Goal: Task Accomplishment & Management: Use online tool/utility

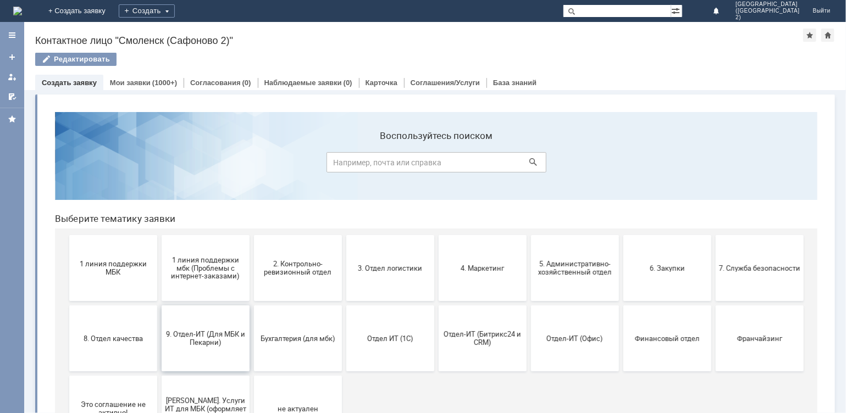
click at [221, 343] on span "9. Отдел-ИТ (Для МБК и Пекарни)" at bounding box center [204, 338] width 81 height 16
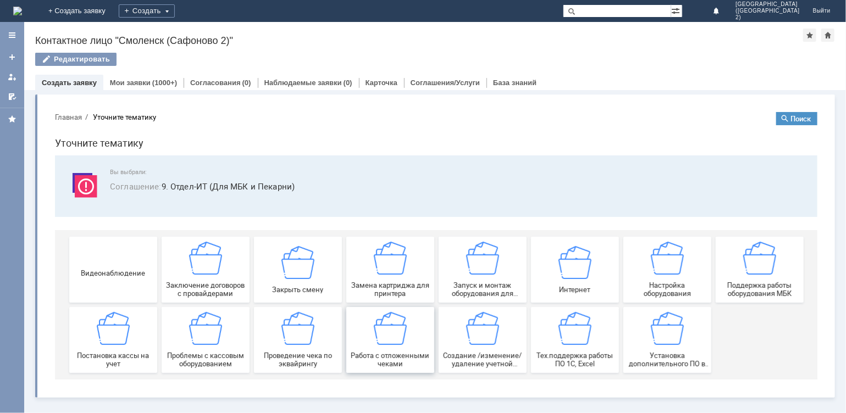
click at [393, 354] on span "Работа с отложенными чеками" at bounding box center [389, 359] width 81 height 16
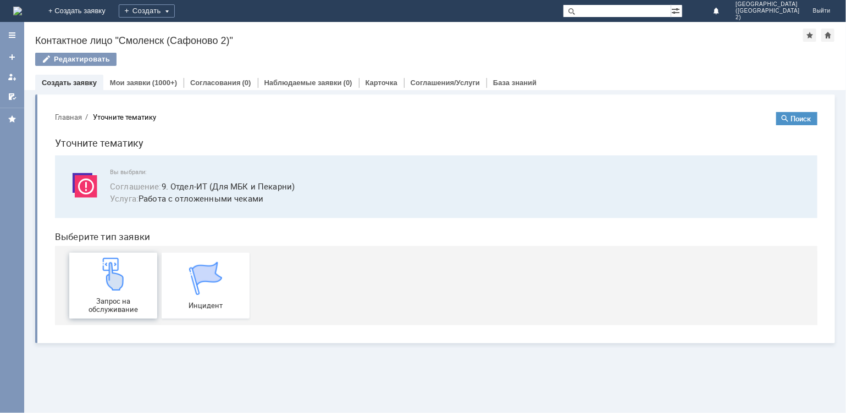
click at [115, 285] on img at bounding box center [112, 273] width 33 height 33
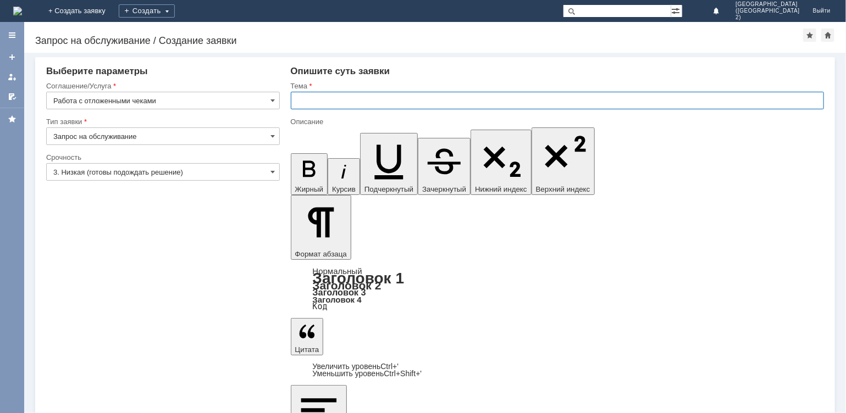
click at [338, 105] on input "text" at bounding box center [558, 101] width 534 height 18
type input "отмена чека"
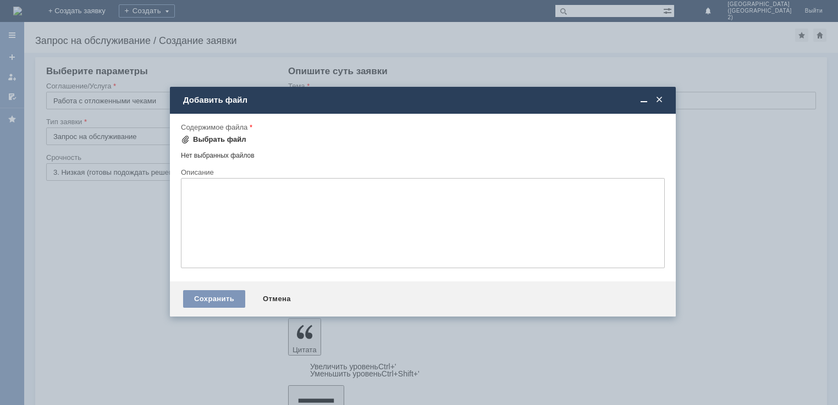
click at [203, 141] on div "Выбрать файл" at bounding box center [219, 139] width 53 height 9
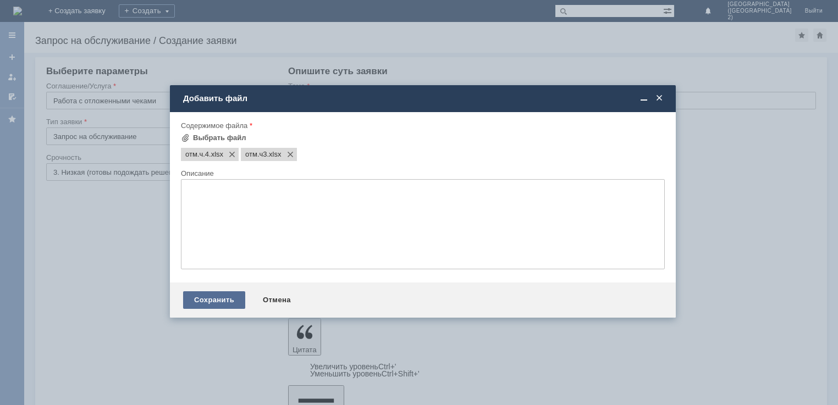
click at [223, 297] on div "Сохранить" at bounding box center [214, 300] width 62 height 18
